Goal: Task Accomplishment & Management: Use online tool/utility

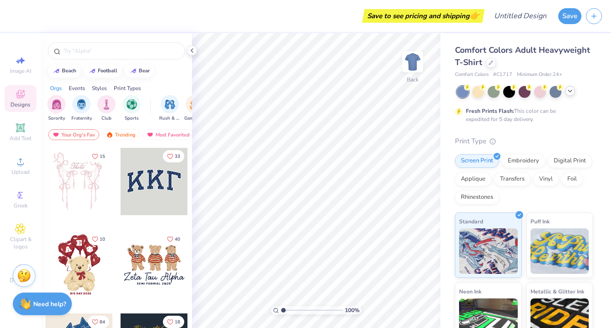
click at [570, 94] on icon at bounding box center [569, 90] width 7 height 7
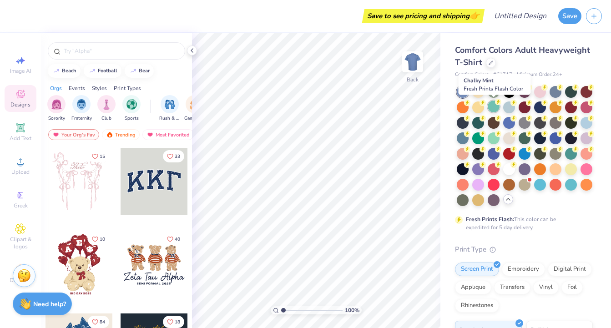
click at [494, 109] on div at bounding box center [494, 107] width 12 height 12
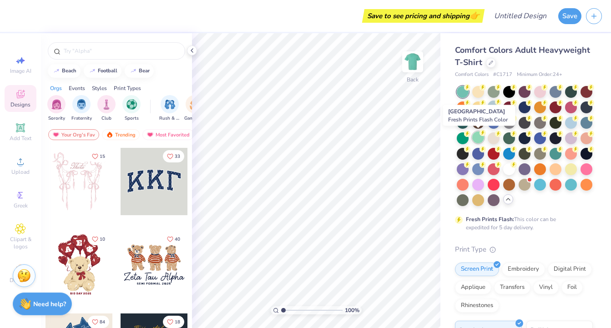
click at [479, 139] on div at bounding box center [478, 137] width 12 height 12
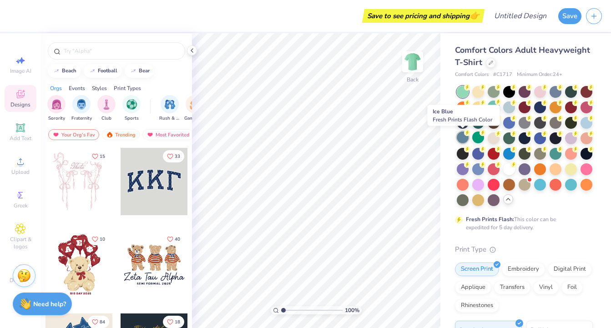
click at [460, 138] on div at bounding box center [463, 137] width 12 height 12
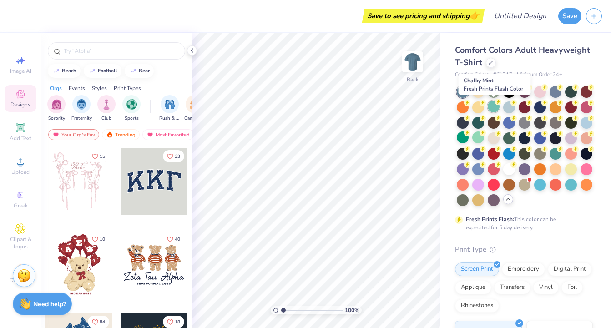
click at [497, 105] on div at bounding box center [494, 107] width 12 height 12
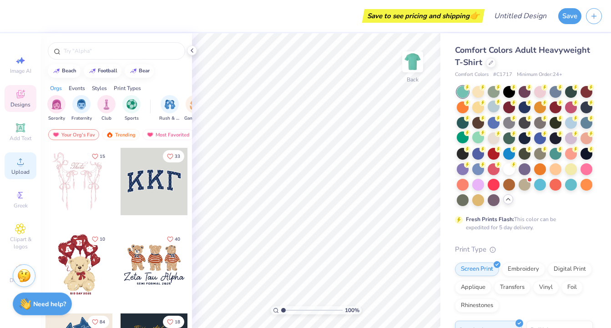
click at [18, 170] on div "Upload" at bounding box center [21, 165] width 32 height 27
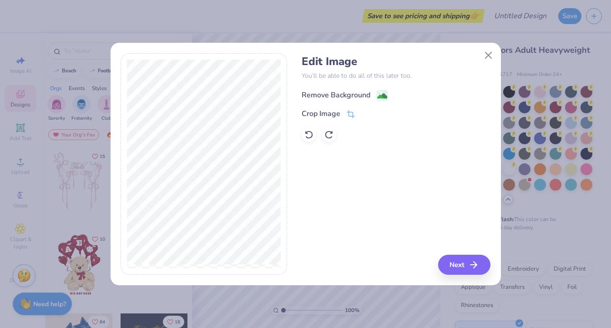
click at [349, 97] on div "Remove Background" at bounding box center [336, 95] width 69 height 11
click at [471, 266] on button "Next" at bounding box center [465, 265] width 52 height 20
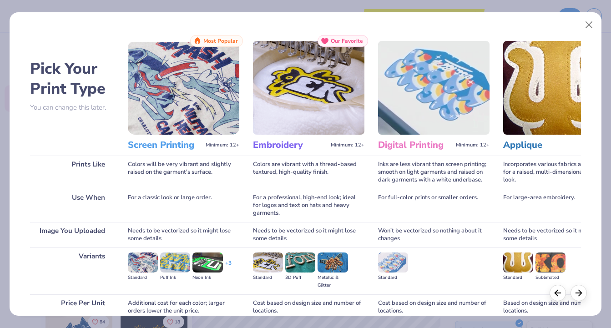
scroll to position [81, 0]
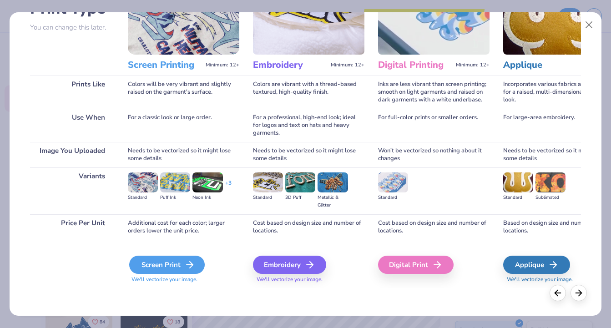
click at [181, 267] on div "Screen Print" at bounding box center [167, 265] width 76 height 18
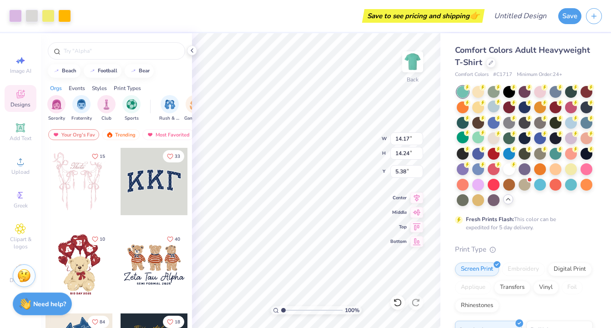
type input "2.47"
type input "11.25"
type input "11.30"
type input "2.70"
click at [481, 92] on div at bounding box center [478, 91] width 12 height 12
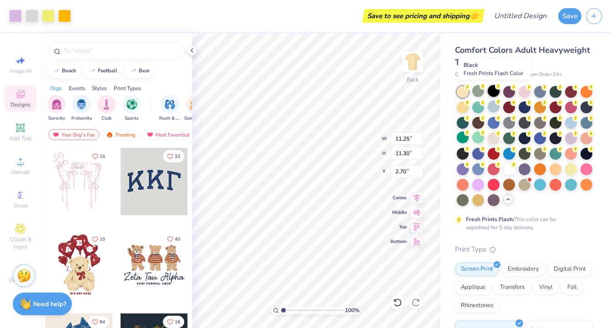
click at [497, 93] on div at bounding box center [494, 91] width 12 height 12
click at [509, 94] on div at bounding box center [509, 91] width 12 height 12
click at [523, 94] on div at bounding box center [525, 91] width 12 height 12
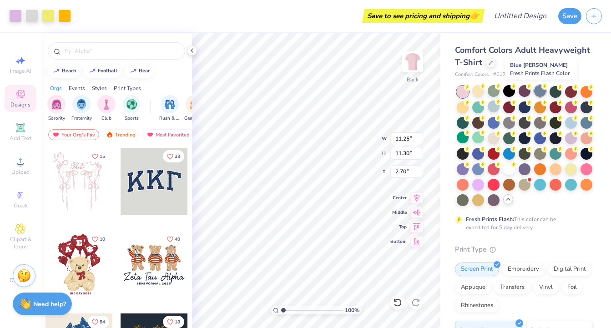
click at [540, 95] on div at bounding box center [540, 91] width 12 height 12
click at [586, 94] on div at bounding box center [586, 91] width 12 height 12
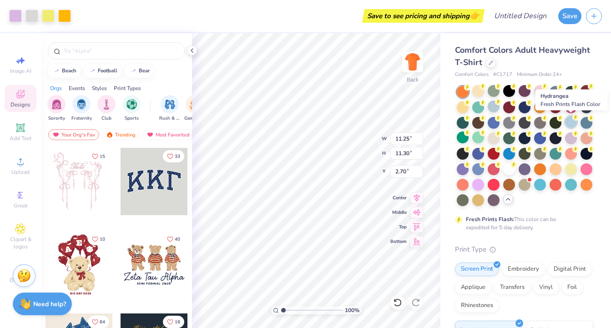
click at [568, 121] on div at bounding box center [571, 122] width 12 height 12
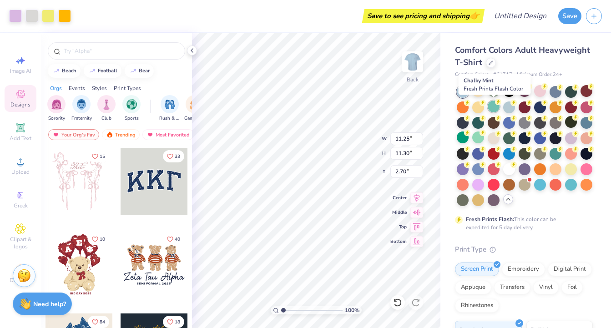
click at [492, 106] on div at bounding box center [494, 107] width 12 height 12
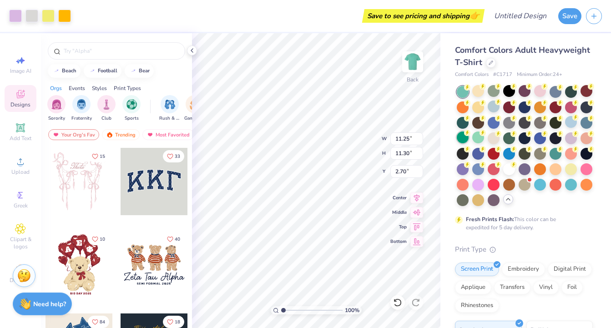
click at [460, 142] on div at bounding box center [463, 137] width 12 height 12
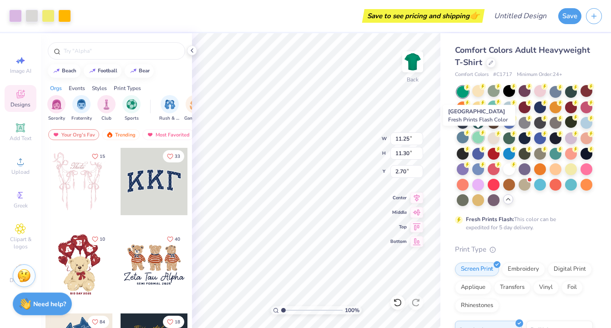
click at [478, 141] on div at bounding box center [478, 137] width 12 height 12
click at [489, 141] on div at bounding box center [494, 137] width 12 height 12
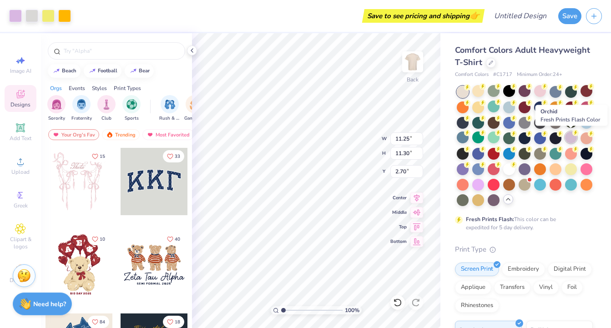
click at [575, 140] on div at bounding box center [571, 137] width 12 height 12
click at [588, 141] on div at bounding box center [586, 137] width 12 height 12
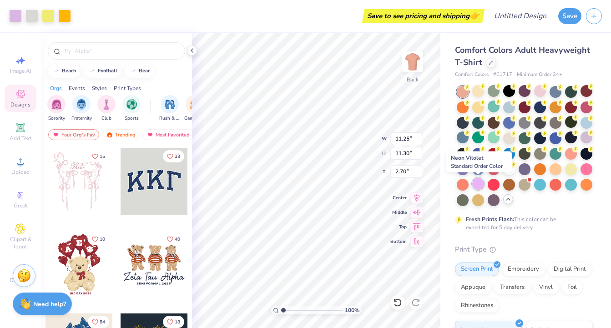
click at [480, 187] on div at bounding box center [478, 184] width 12 height 12
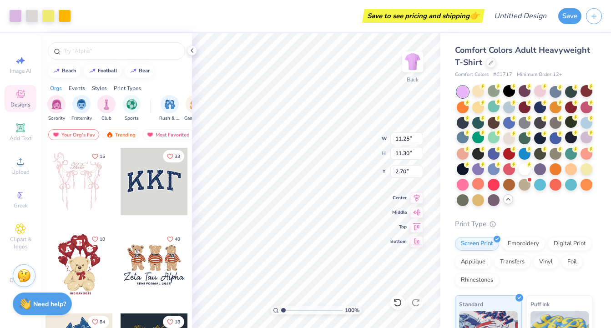
click at [594, 167] on div "Comfort Colors Adult Heavyweight T-Shirt Comfort Colors # C1717 Minimum Order: …" at bounding box center [525, 267] width 171 height 468
click at [590, 168] on div at bounding box center [586, 168] width 12 height 12
click at [478, 198] on div at bounding box center [478, 199] width 12 height 12
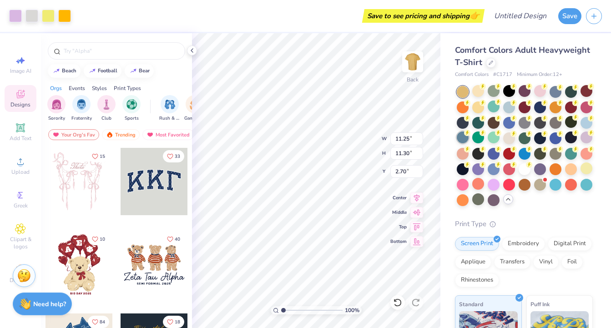
click at [466, 136] on icon at bounding box center [467, 133] width 6 height 6
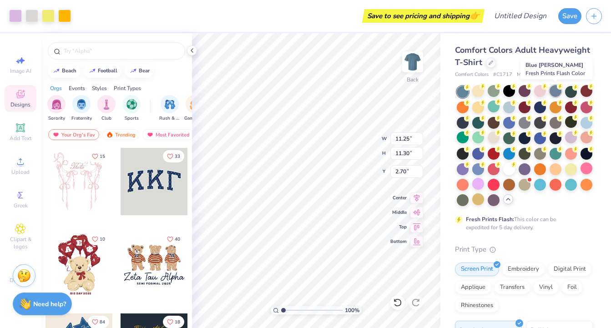
click at [554, 93] on div at bounding box center [555, 91] width 12 height 12
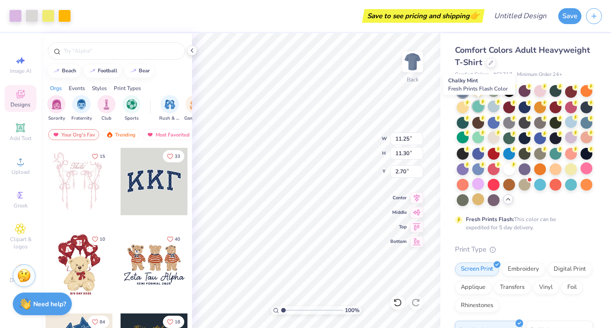
click at [480, 111] on div at bounding box center [478, 107] width 12 height 12
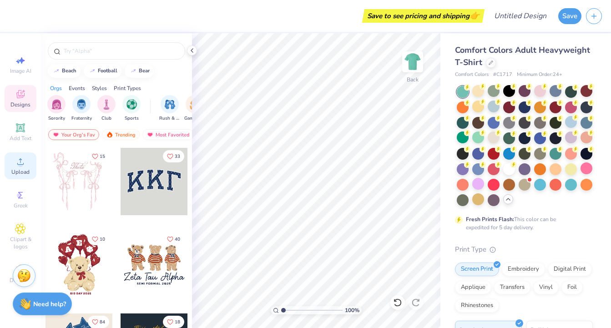
click at [23, 171] on span "Upload" at bounding box center [20, 171] width 18 height 7
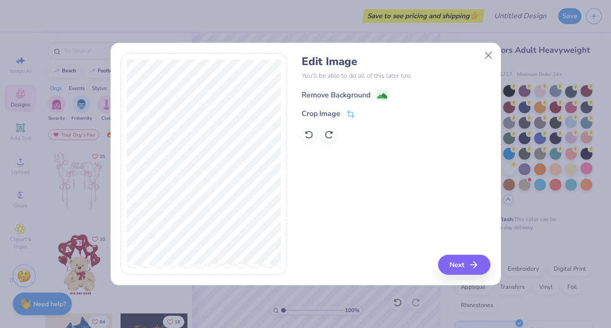
click at [356, 98] on div "Remove Background" at bounding box center [336, 95] width 69 height 11
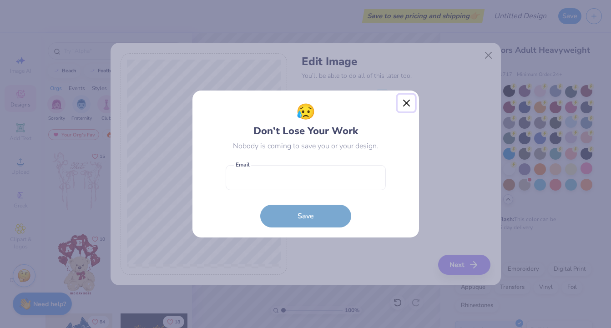
click at [404, 104] on button "Close" at bounding box center [406, 103] width 17 height 17
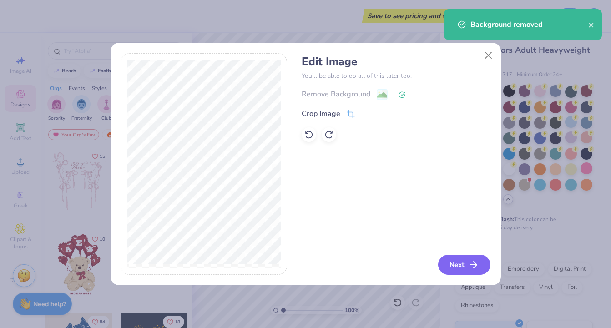
click at [468, 267] on button "Next" at bounding box center [464, 265] width 52 height 20
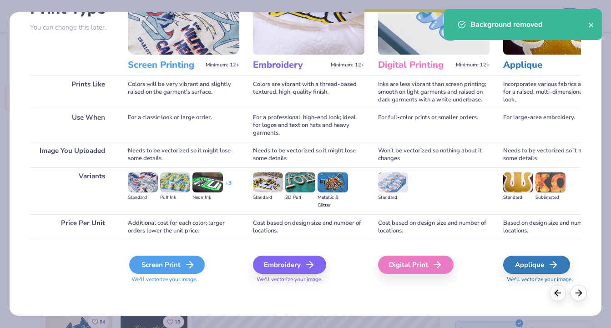
click at [135, 265] on div "Screen Print" at bounding box center [167, 265] width 76 height 18
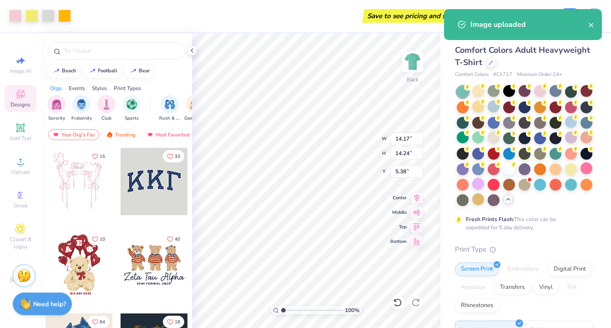
type input "1.67"
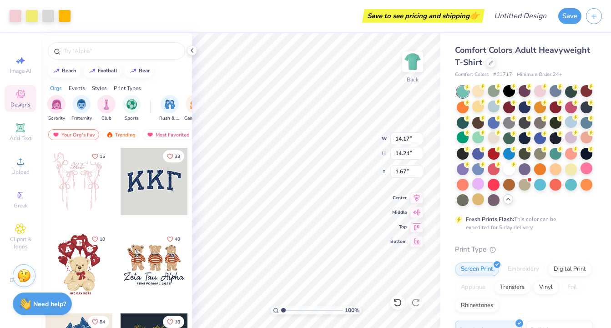
type input "12.06"
type input "12.11"
type input "3.00"
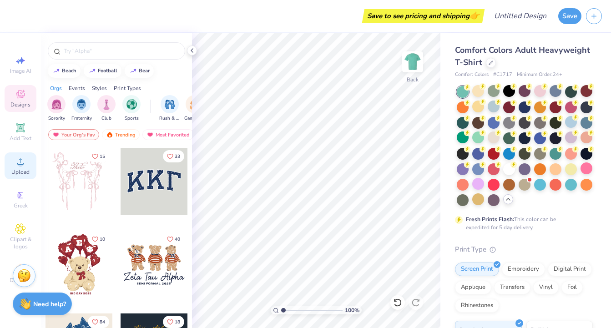
click at [18, 172] on span "Upload" at bounding box center [20, 171] width 18 height 7
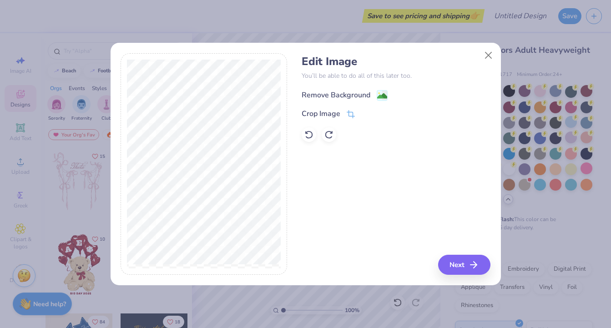
click at [377, 97] on g at bounding box center [382, 95] width 11 height 11
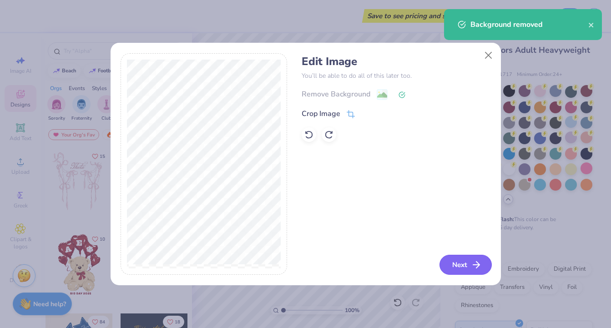
click at [456, 268] on button "Next" at bounding box center [465, 265] width 52 height 20
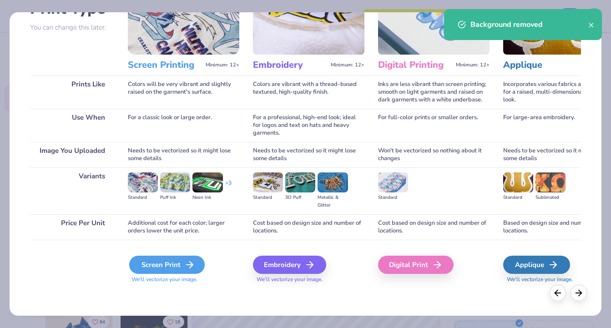
click at [181, 267] on div "Screen Print" at bounding box center [167, 265] width 76 height 18
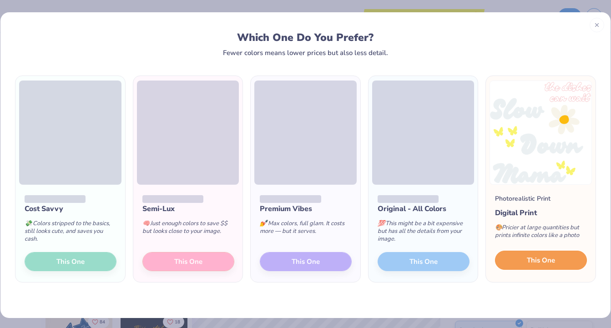
click at [543, 262] on span "This One" at bounding box center [541, 260] width 28 height 10
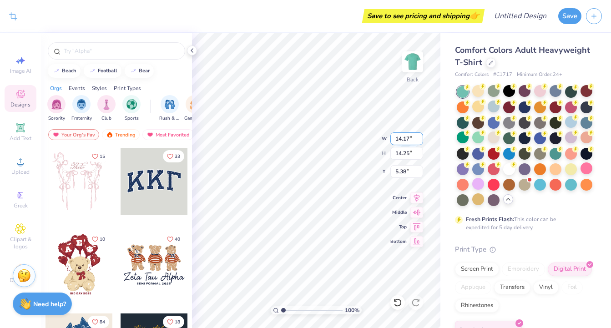
type input "1.48"
type input "10.89"
type input "10.95"
type input "3.00"
type input "12.34"
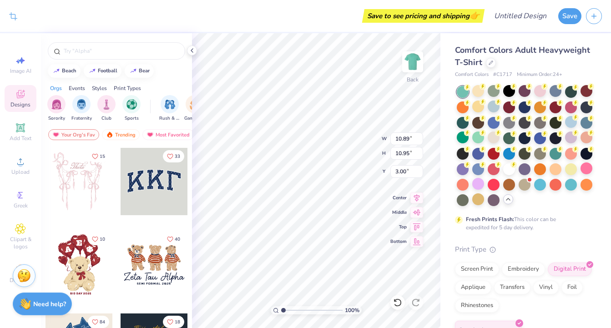
type input "12.41"
click at [17, 169] on div "Upload" at bounding box center [21, 165] width 32 height 27
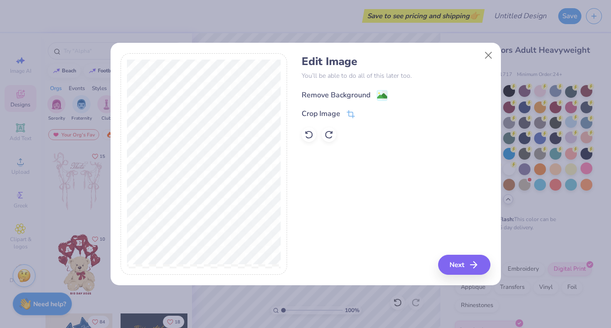
click at [374, 97] on div "Remove Background" at bounding box center [345, 95] width 86 height 11
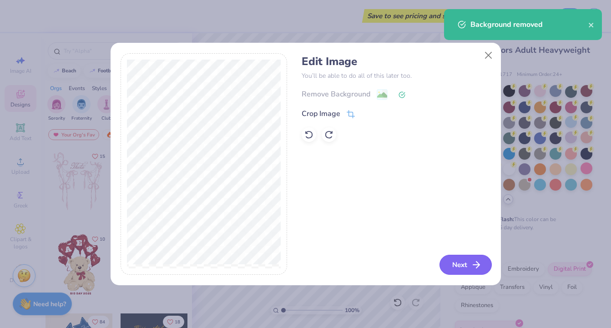
click at [459, 267] on button "Next" at bounding box center [465, 265] width 52 height 20
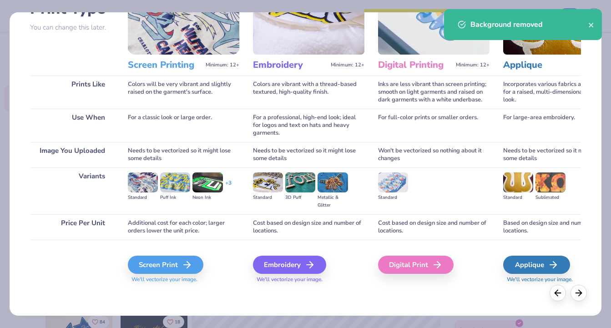
click at [167, 262] on div "Screen Print" at bounding box center [166, 265] width 76 height 18
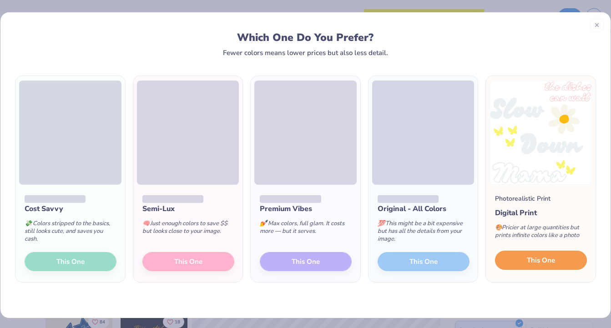
click at [553, 260] on span "This One" at bounding box center [541, 260] width 28 height 10
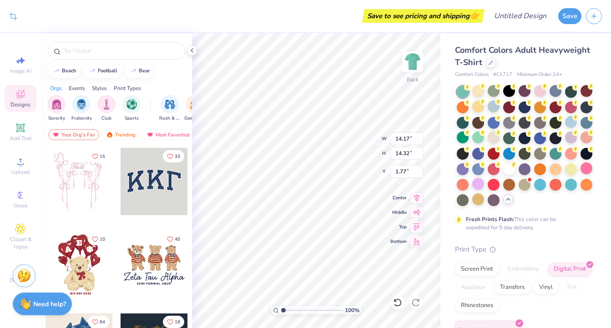
type input "1.77"
type input "11.88"
type input "12.00"
type input "3.00"
type input "12.54"
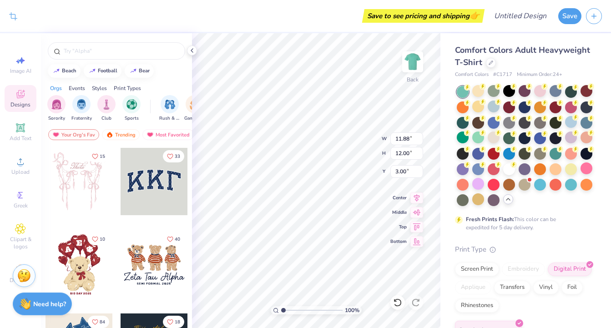
type input "12.67"
type input "3.28"
click at [17, 171] on span "Upload" at bounding box center [20, 171] width 18 height 7
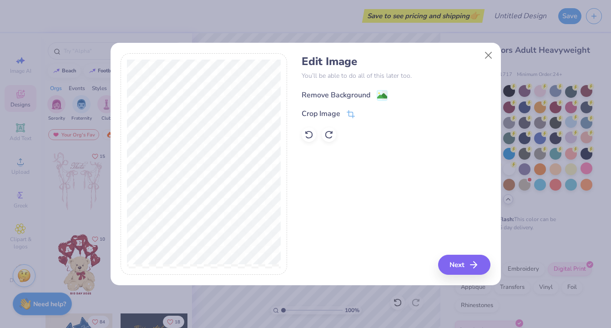
click at [332, 92] on div "Remove Background" at bounding box center [336, 95] width 69 height 11
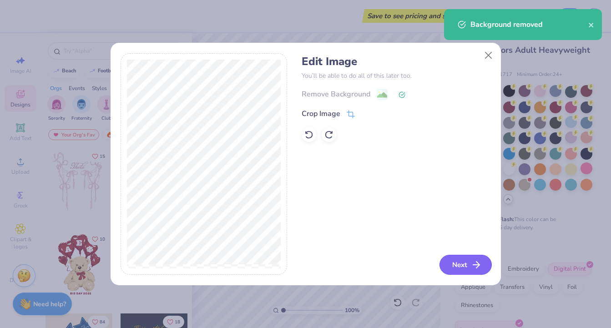
click at [470, 267] on button "Next" at bounding box center [465, 265] width 52 height 20
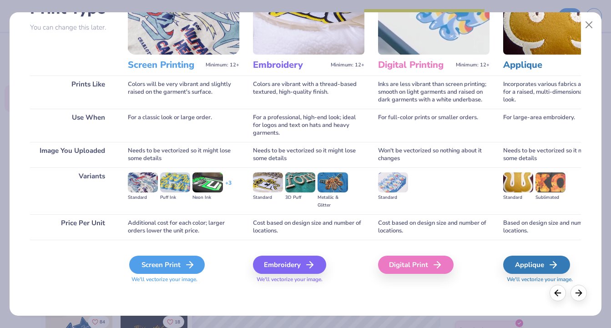
click at [155, 267] on div "Screen Print" at bounding box center [167, 265] width 76 height 18
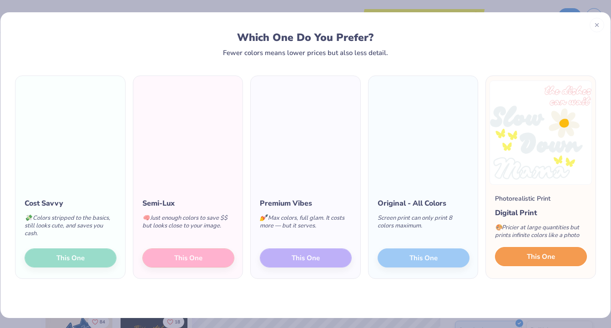
click at [552, 257] on span "This One" at bounding box center [541, 257] width 28 height 10
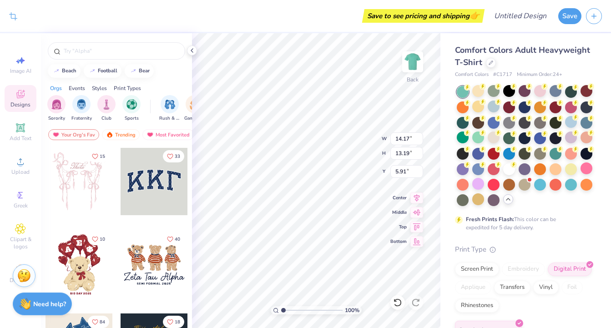
type input "3.00"
type input "13.12"
type input "12.20"
click at [191, 52] on icon at bounding box center [191, 50] width 7 height 7
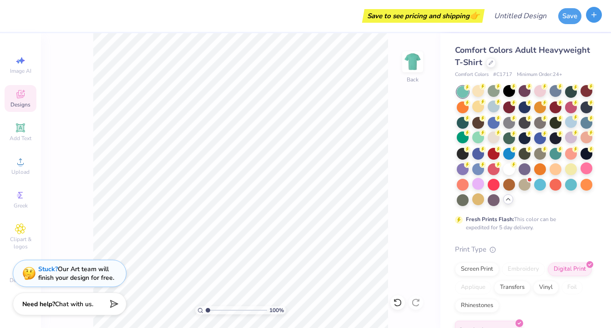
click at [597, 16] on icon "button" at bounding box center [594, 15] width 8 height 8
click at [412, 209] on div "100 % Back" at bounding box center [240, 180] width 399 height 295
